Goal: Check status: Check status

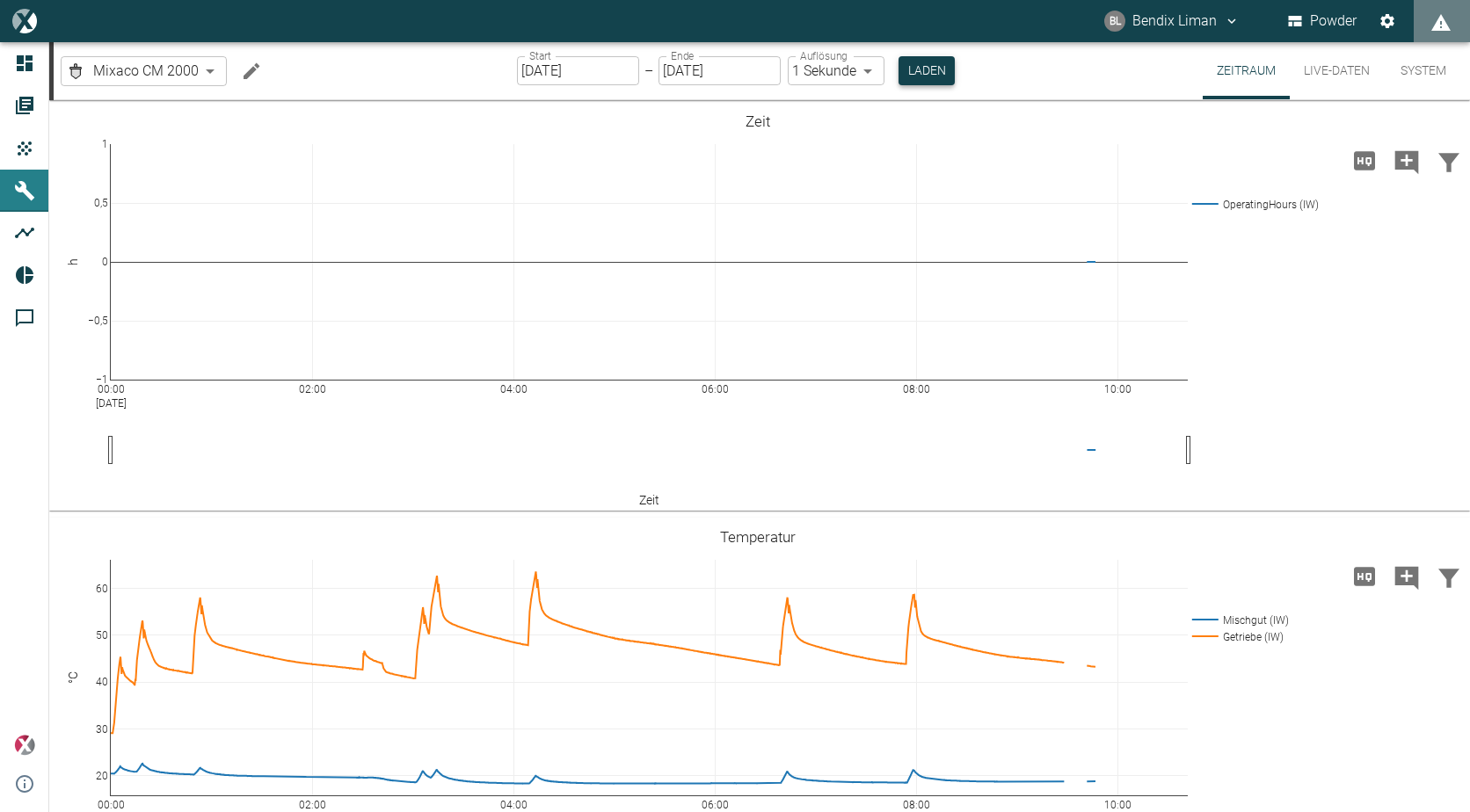
click at [913, 63] on button "Laden" at bounding box center [927, 71] width 57 height 29
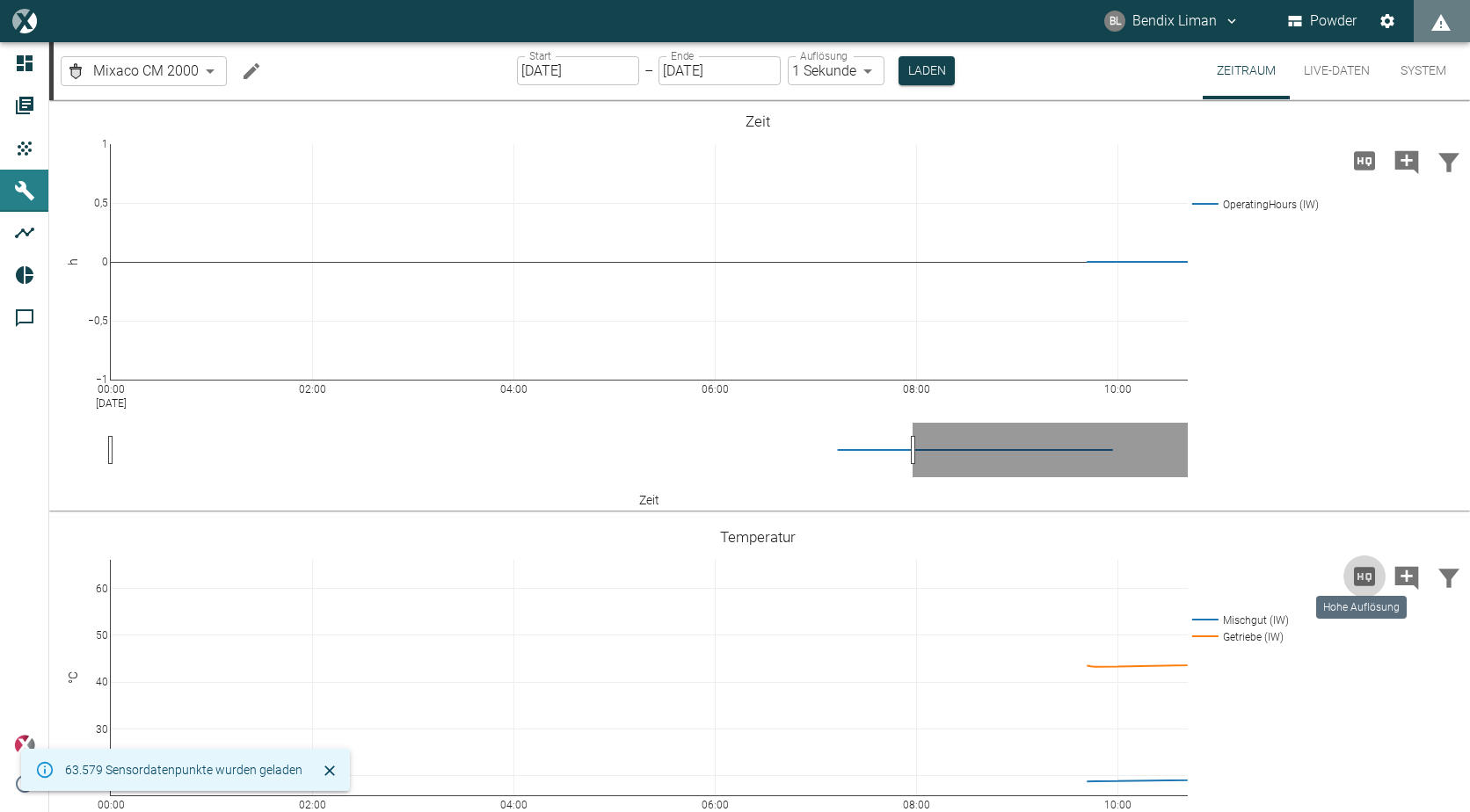
click at [1345, 575] on button "Hohe Auflösung" at bounding box center [1365, 577] width 42 height 42
click at [1333, 77] on button "Live-Daten" at bounding box center [1336, 71] width 94 height 57
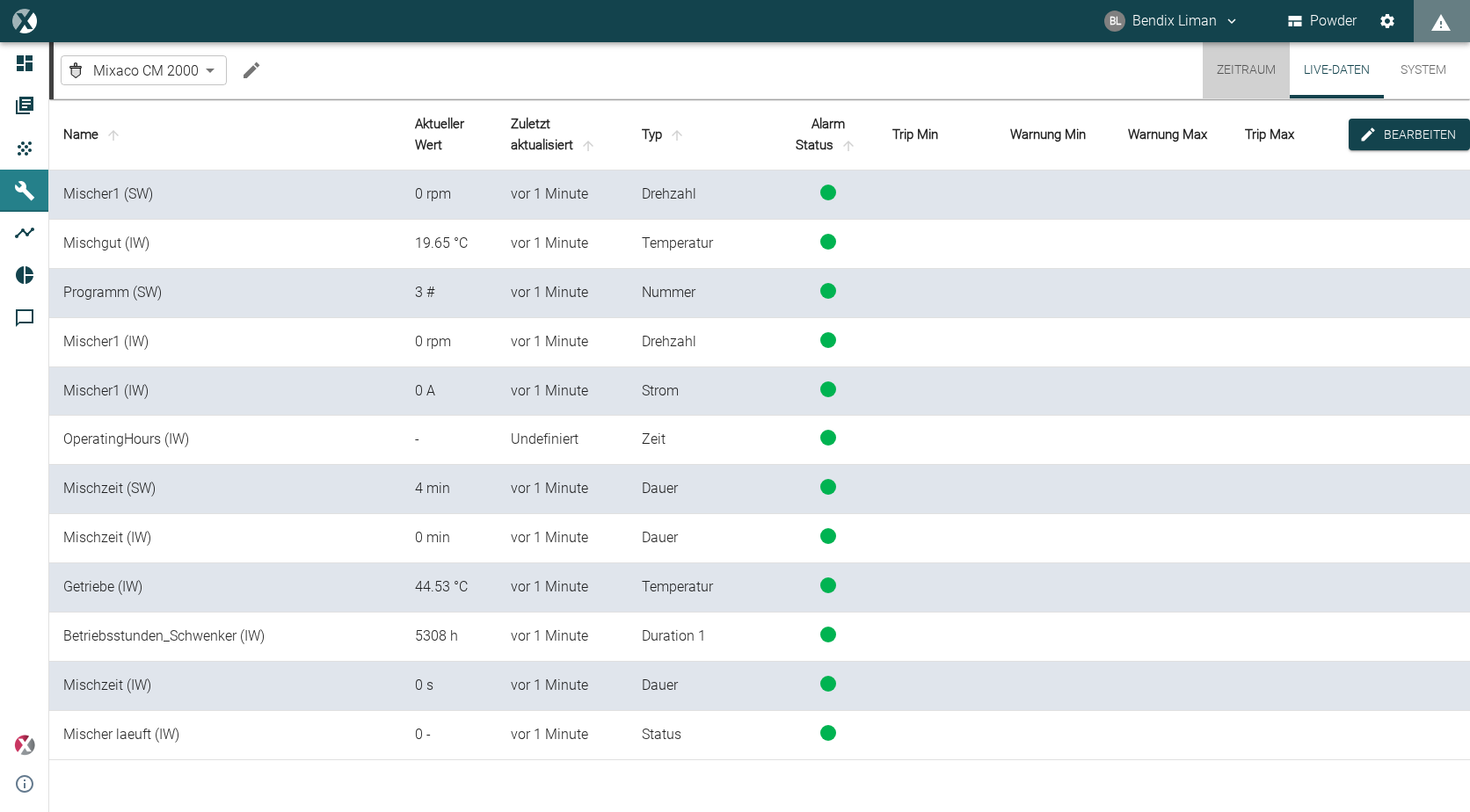
click at [1257, 71] on button "Zeitraum" at bounding box center [1246, 71] width 87 height 57
